Goal: Information Seeking & Learning: Learn about a topic

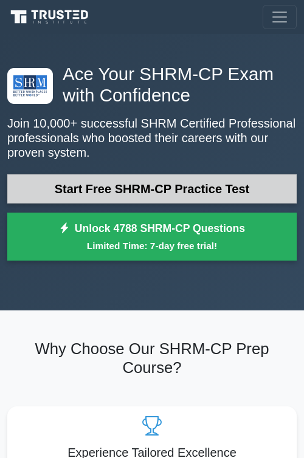
click at [157, 192] on link "Start Free SHRM-CP Practice Test" at bounding box center [151, 188] width 289 height 29
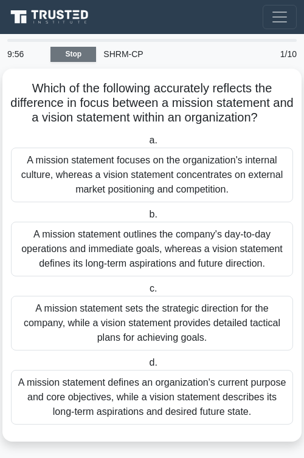
click at [72, 51] on link "Stop" at bounding box center [73, 54] width 46 height 15
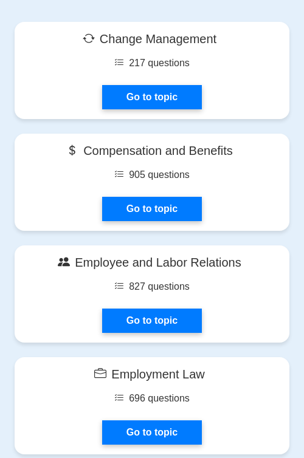
scroll to position [946, 0]
